Goal: Information Seeking & Learning: Check status

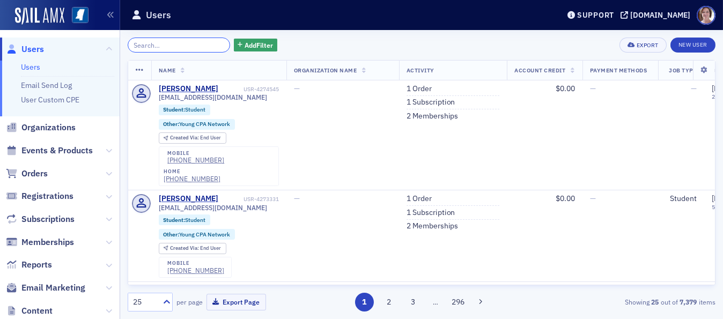
click at [193, 39] on input "search" at bounding box center [179, 45] width 102 height 15
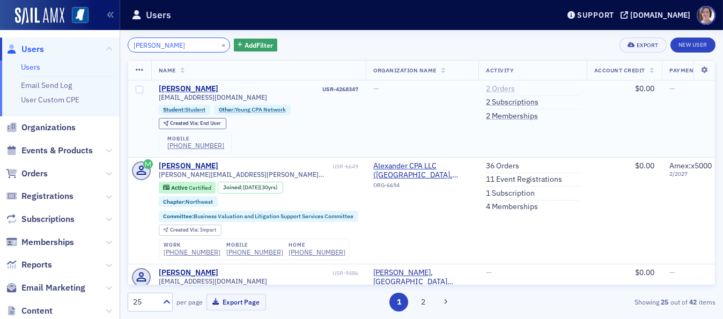
type input "joshua alexander"
click at [504, 90] on link "2 Orders" at bounding box center [500, 89] width 29 height 10
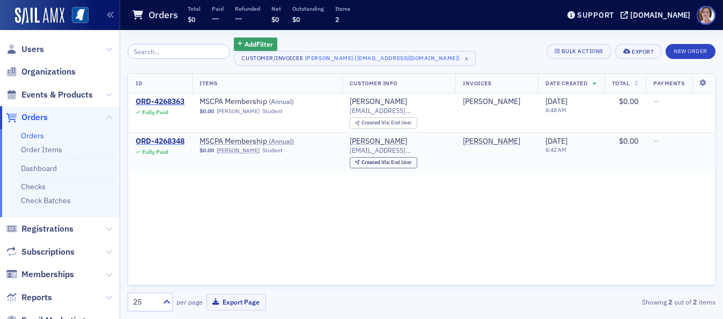
click at [152, 141] on div "ORD-4268348" at bounding box center [160, 142] width 49 height 10
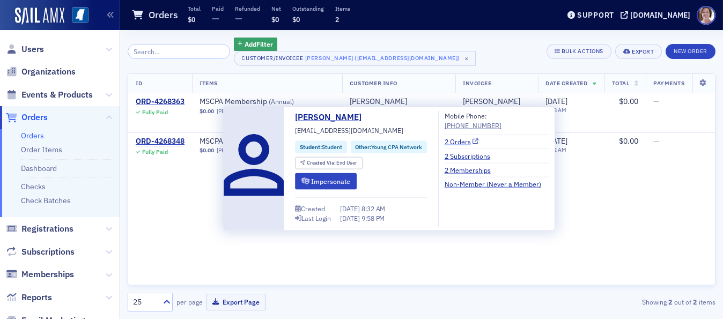
click at [459, 143] on link "2 Orders" at bounding box center [462, 142] width 34 height 10
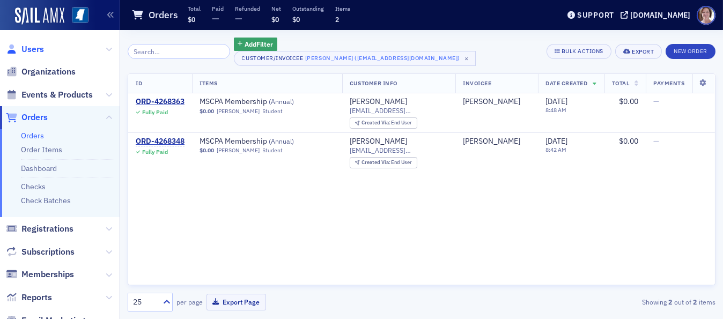
click at [31, 50] on span "Users" at bounding box center [32, 49] width 23 height 12
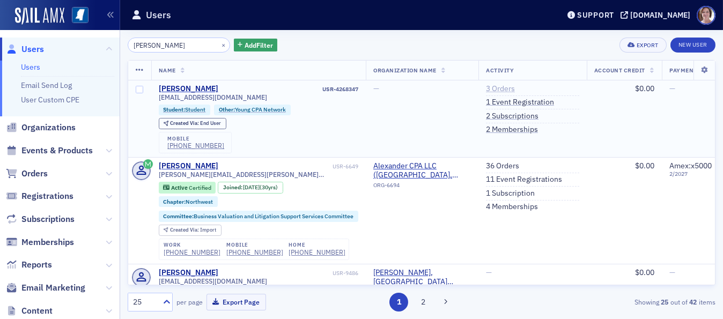
click at [499, 88] on link "3 Orders" at bounding box center [500, 89] width 29 height 10
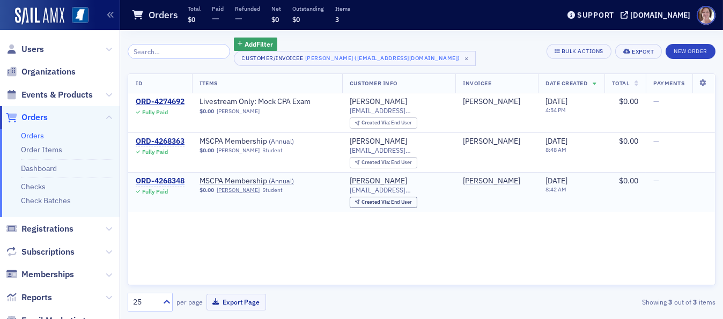
click at [175, 180] on div "ORD-4268348" at bounding box center [160, 181] width 49 height 10
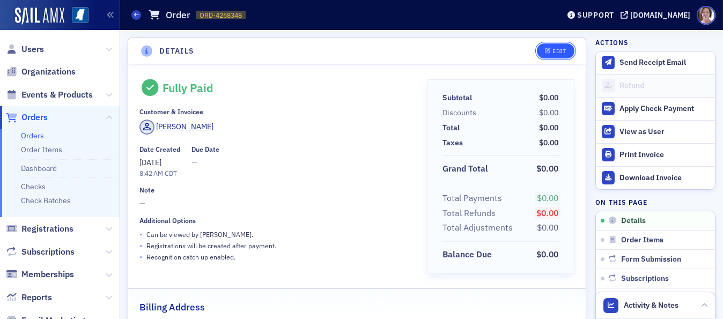
click at [550, 45] on button "Edit" at bounding box center [555, 50] width 37 height 15
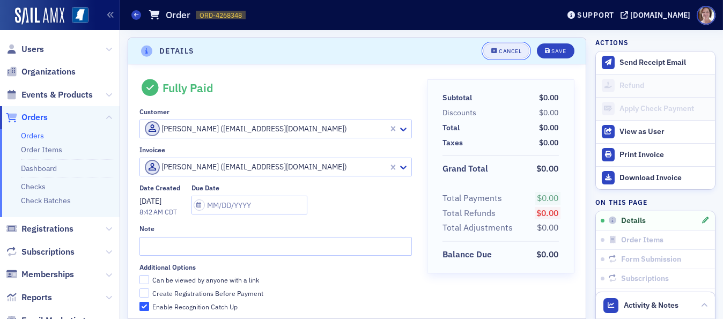
click at [507, 49] on div "Cancel" at bounding box center [510, 51] width 23 height 6
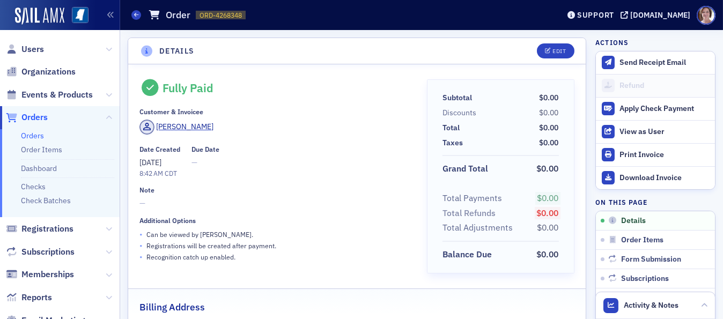
scroll to position [2, 0]
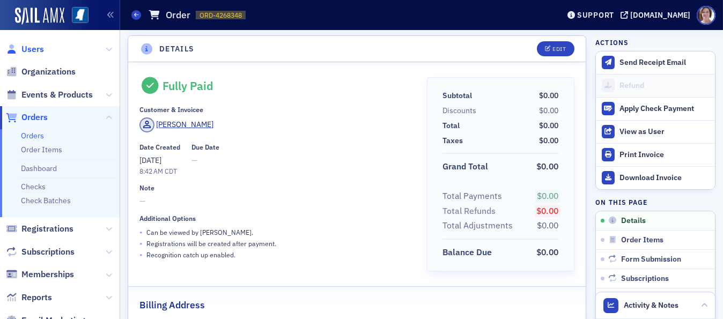
click at [39, 47] on span "Users" at bounding box center [32, 49] width 23 height 12
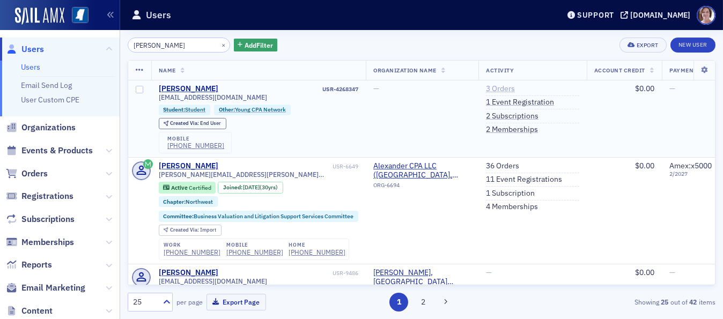
click at [507, 87] on link "3 Orders" at bounding box center [500, 89] width 29 height 10
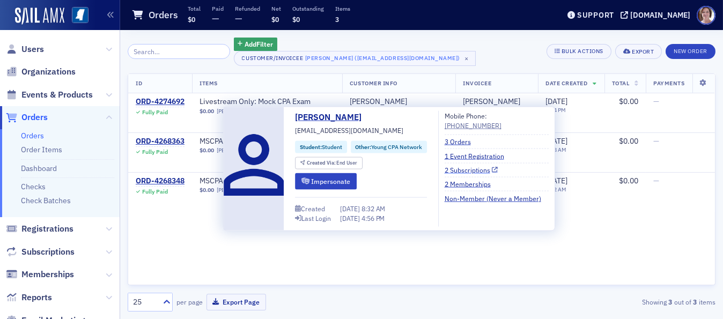
click at [469, 170] on link "2 Subscriptions" at bounding box center [472, 170] width 54 height 10
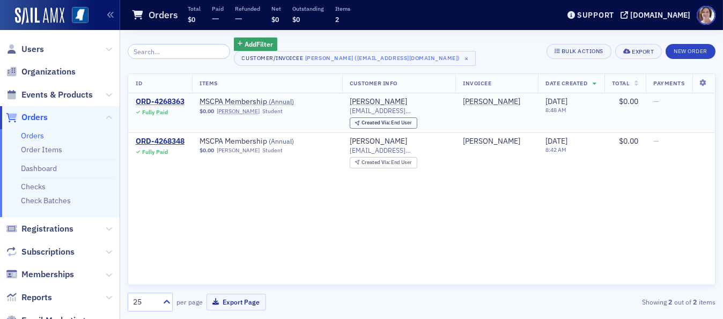
click at [180, 100] on div "ORD-4268363" at bounding box center [160, 102] width 49 height 10
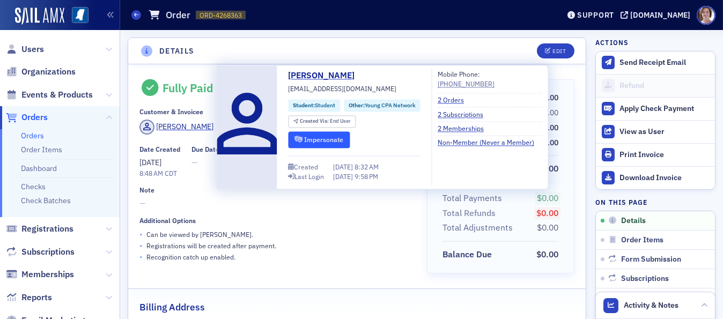
click at [314, 139] on button "Impersonate" at bounding box center [320, 139] width 62 height 17
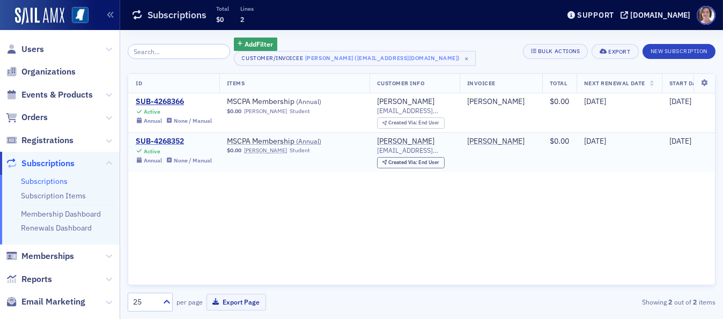
click at [176, 139] on div "SUB-4268352" at bounding box center [174, 142] width 76 height 10
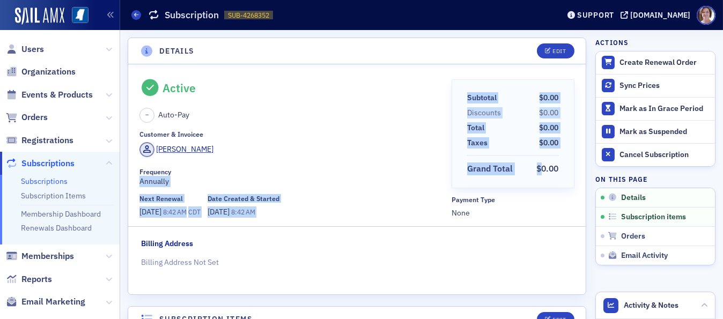
drag, startPoint x: 534, startPoint y: 151, endPoint x: 397, endPoint y: 171, distance: 138.1
click at [397, 171] on div "Active – Auto-Pay Customer & Invoicee Joshua Alexander Frequency Annually Next …" at bounding box center [356, 148] width 435 height 139
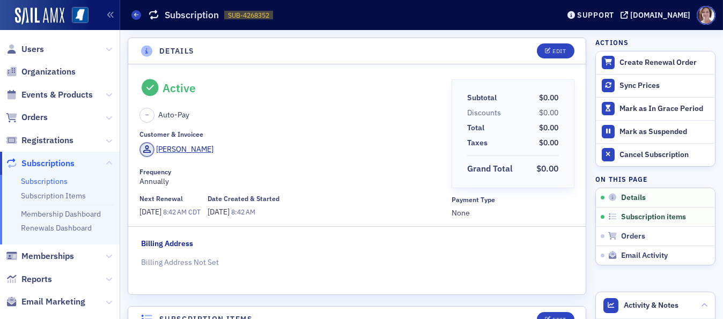
click at [271, 127] on div "Active – Auto-Pay Customer & Invoicee Joshua Alexander Frequency Annually Next …" at bounding box center [291, 148] width 305 height 139
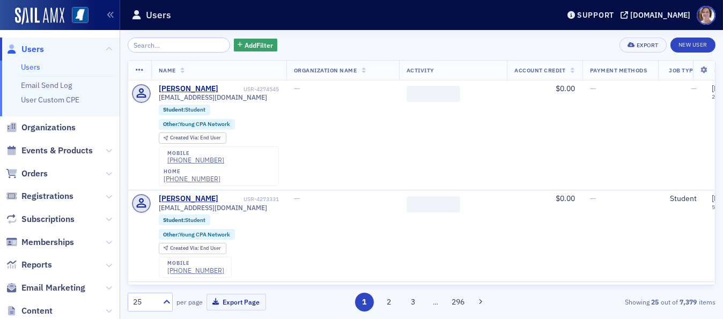
click at [166, 46] on input "search" at bounding box center [179, 45] width 102 height 15
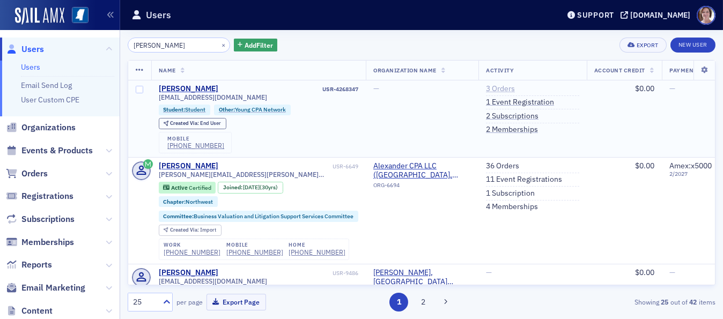
type input "joshua alexander"
click at [502, 90] on link "3 Orders" at bounding box center [500, 89] width 29 height 10
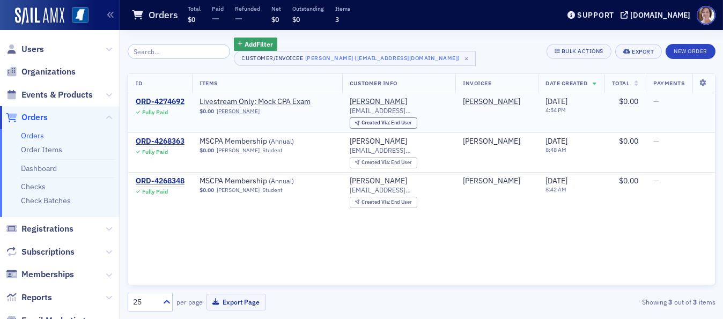
click at [172, 100] on div "ORD-4274692" at bounding box center [160, 102] width 49 height 10
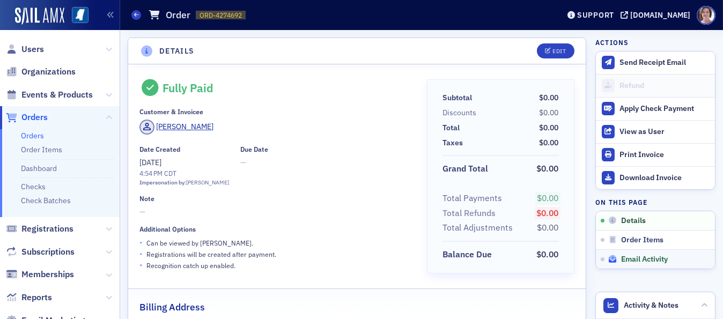
click at [645, 256] on span "Email Activity" at bounding box center [644, 260] width 47 height 10
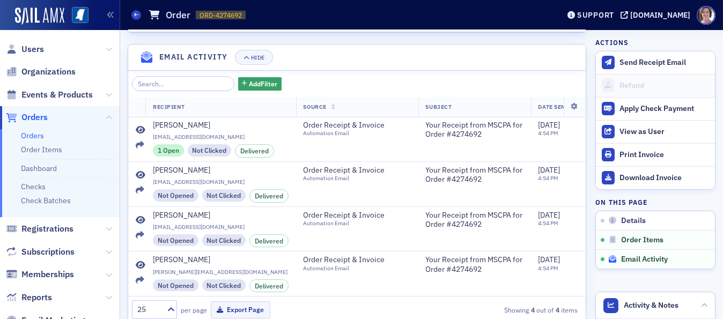
scroll to position [599, 0]
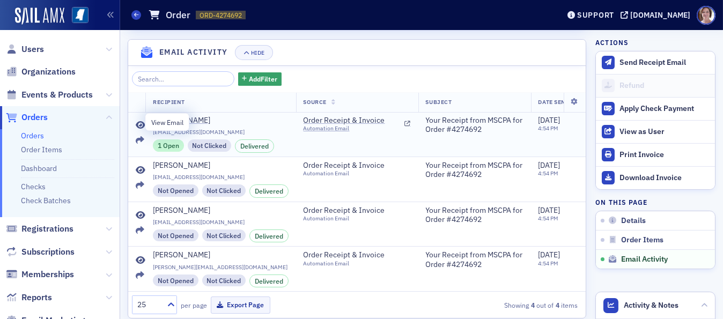
click at [139, 121] on icon at bounding box center [141, 125] width 10 height 9
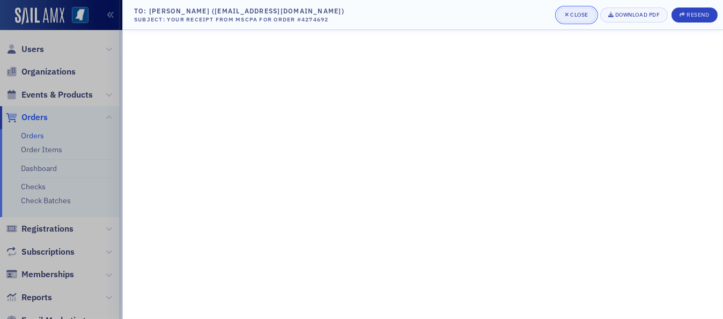
click at [575, 13] on div "Close" at bounding box center [579, 15] width 18 height 6
